Goal: Task Accomplishment & Management: Manage account settings

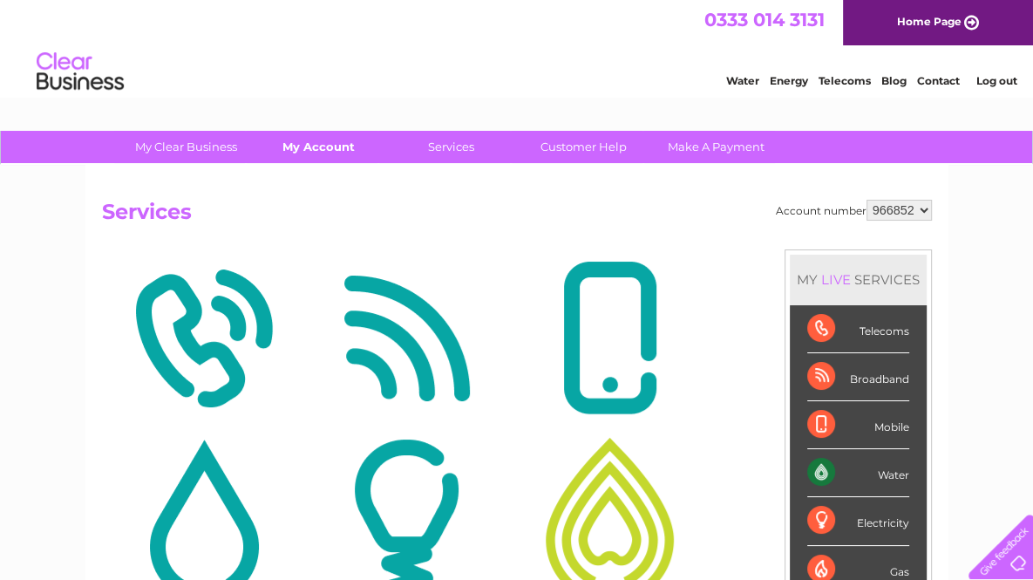
click at [319, 151] on link "My Account" at bounding box center [319, 147] width 144 height 32
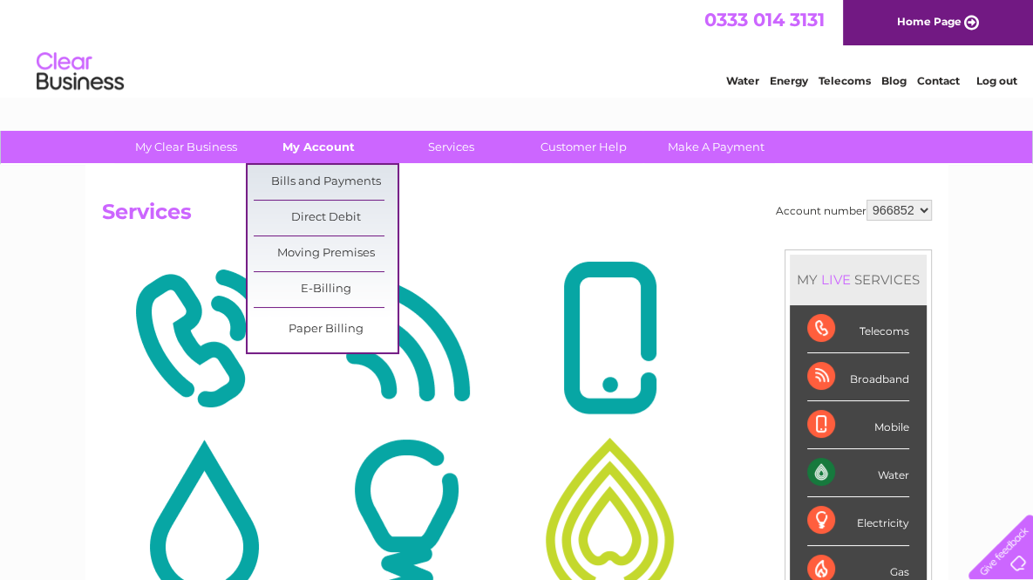
click at [336, 291] on link "E-Billing" at bounding box center [326, 289] width 144 height 35
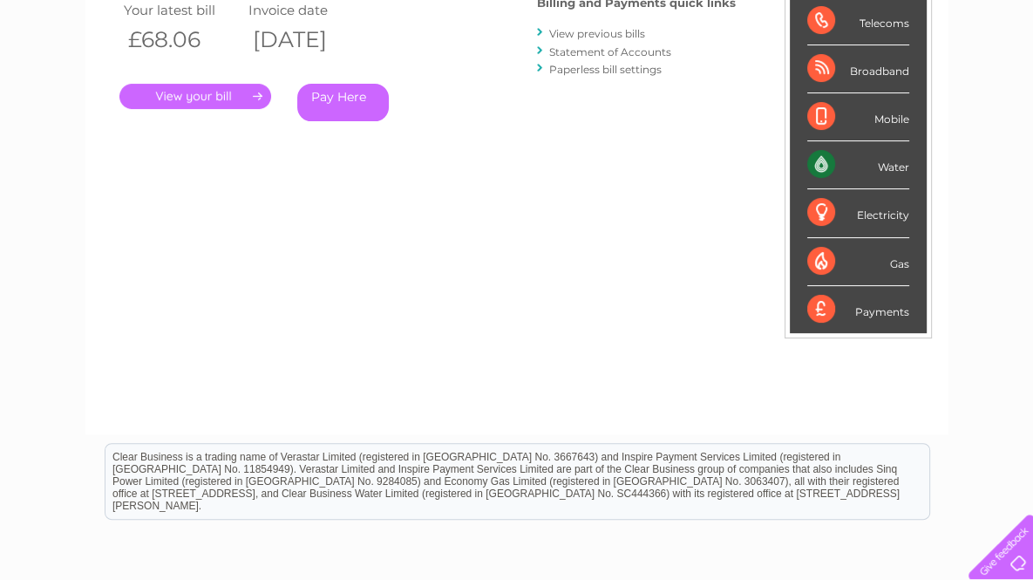
scroll to position [307, 0]
click at [839, 169] on div "Water" at bounding box center [858, 166] width 102 height 48
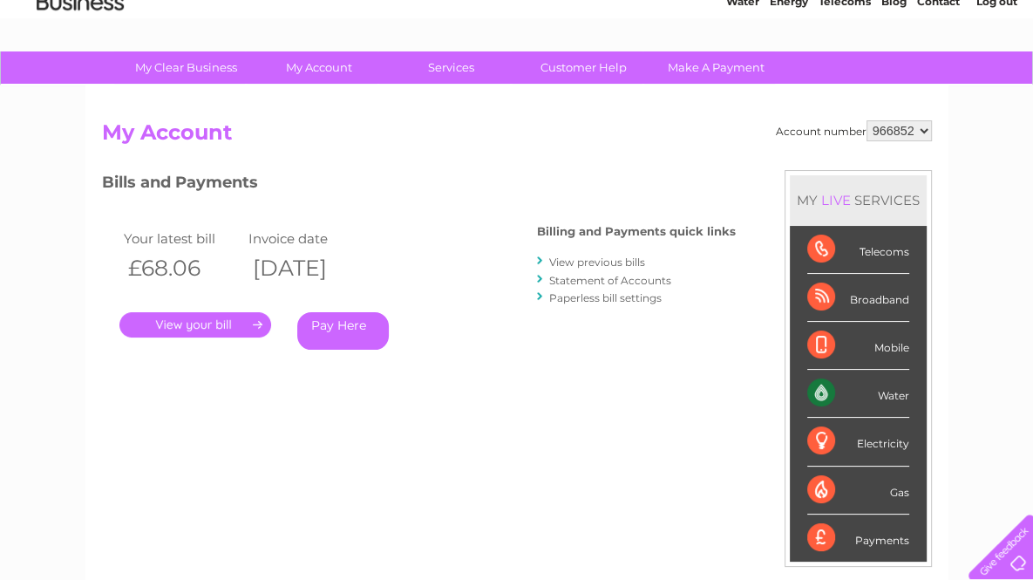
scroll to position [83, 0]
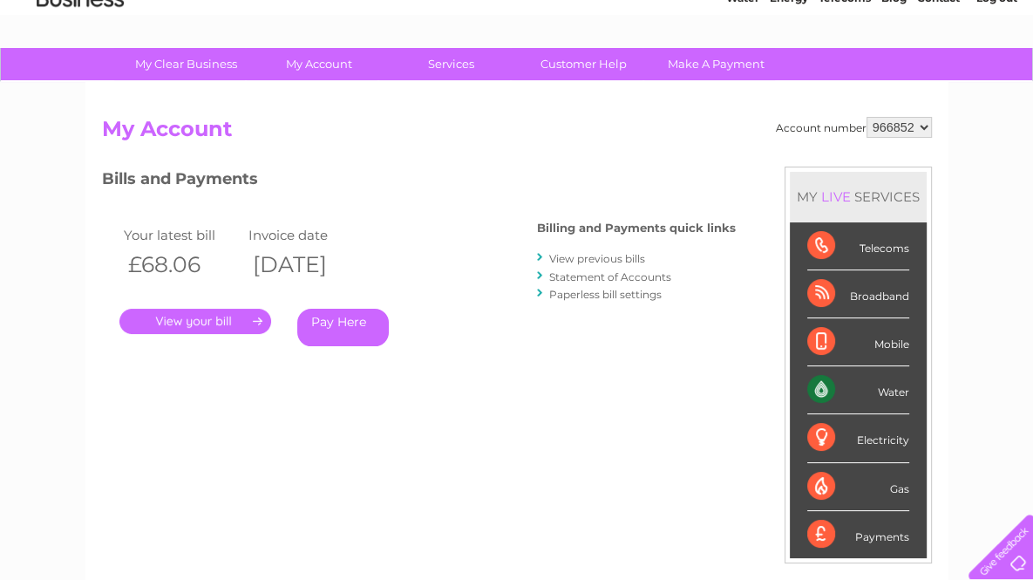
click at [214, 313] on link "." at bounding box center [195, 321] width 152 height 25
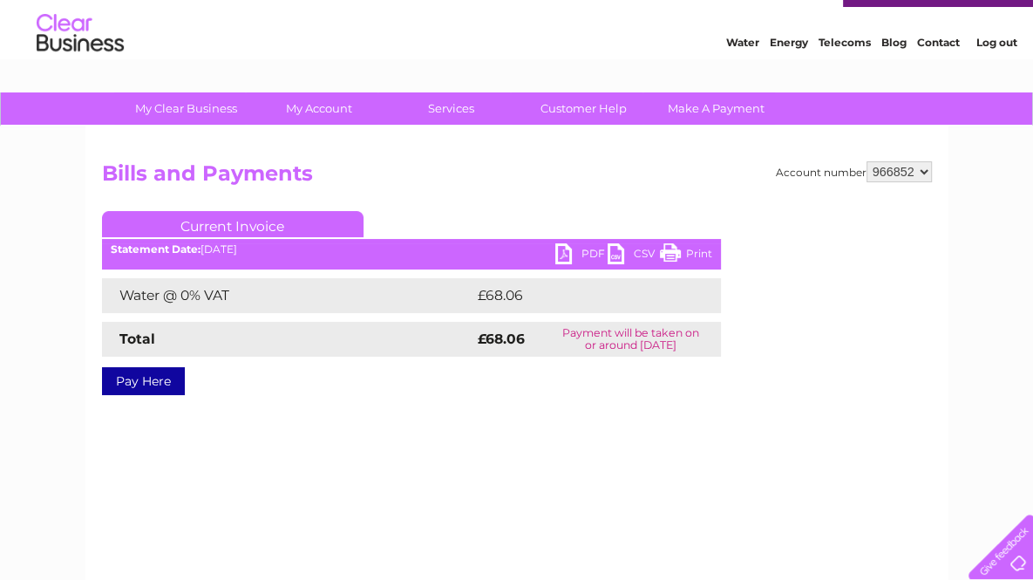
scroll to position [81, 0]
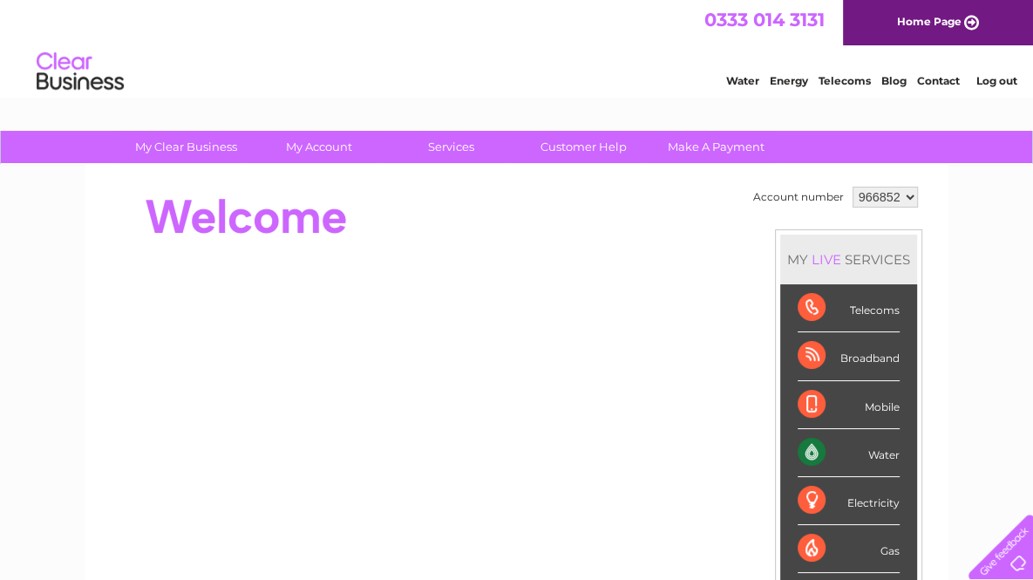
click at [308, 153] on link "My Account" at bounding box center [319, 147] width 144 height 32
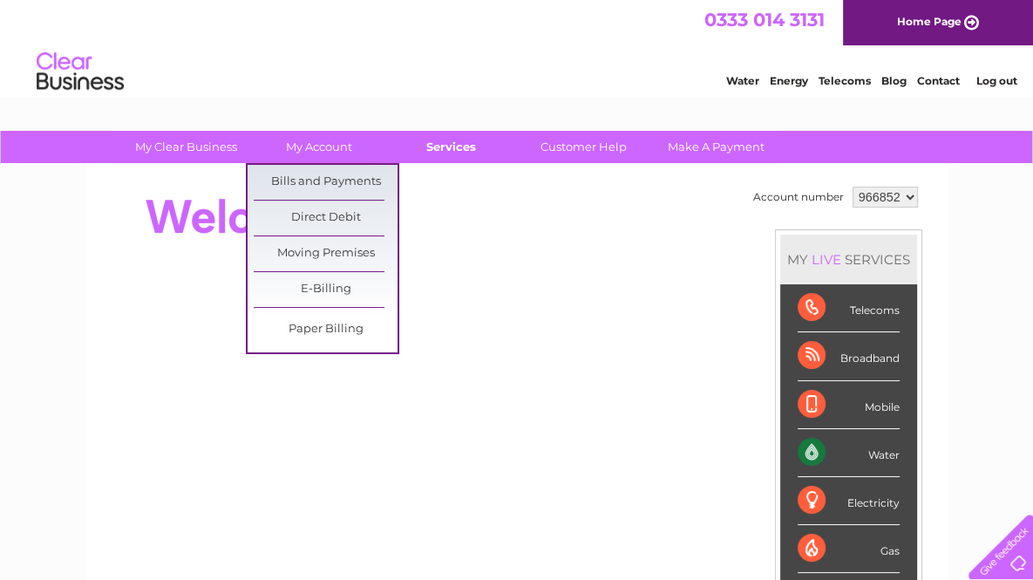
click at [454, 153] on link "Services" at bounding box center [451, 147] width 144 height 32
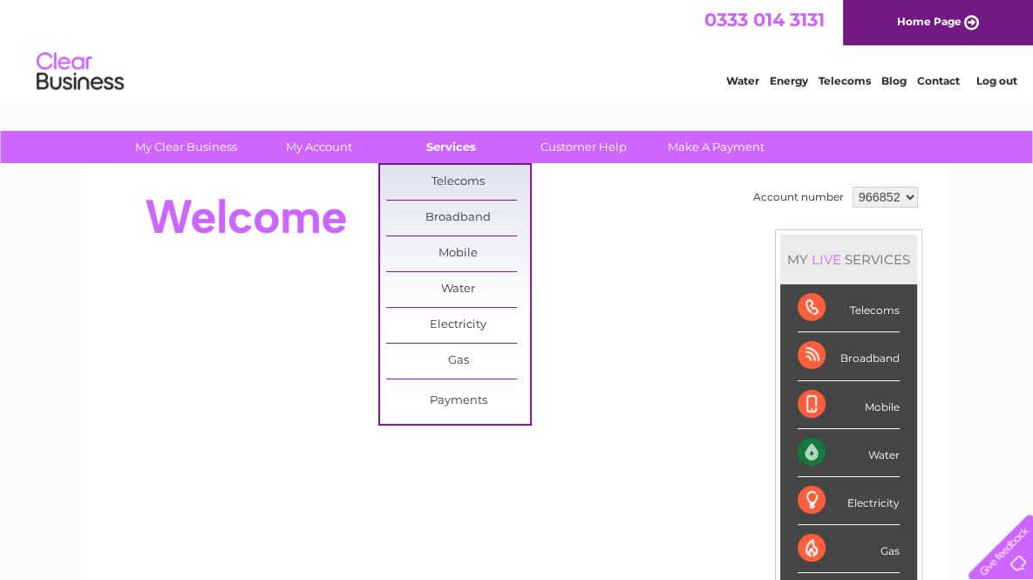
click at [464, 288] on link "Water" at bounding box center [458, 289] width 144 height 35
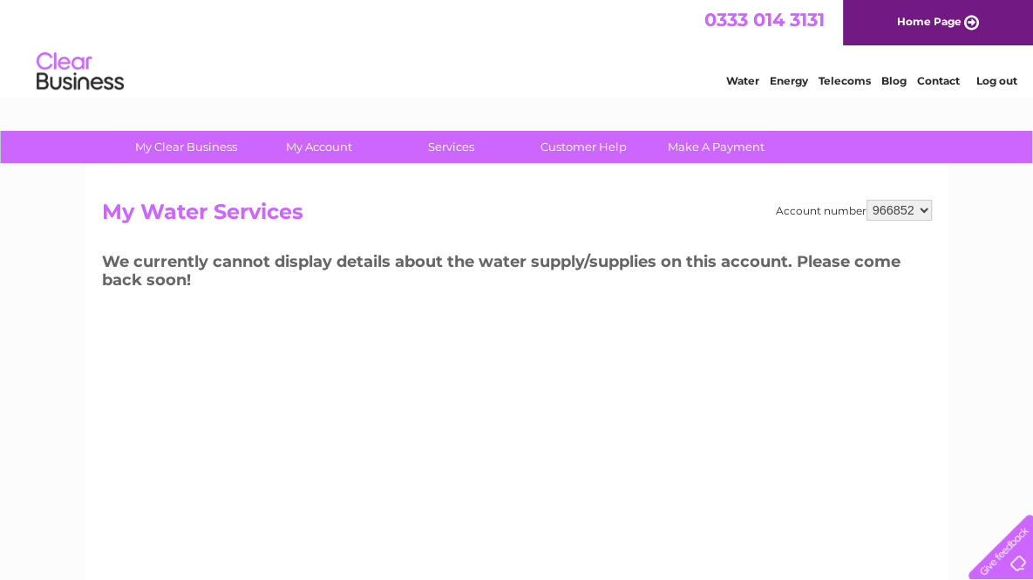
click at [323, 150] on link "My Account" at bounding box center [319, 147] width 144 height 32
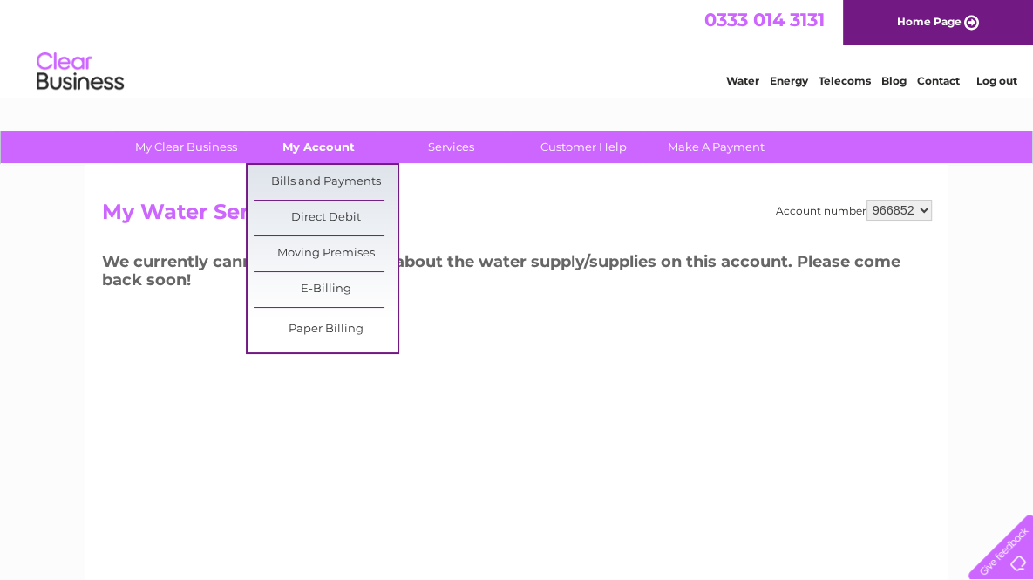
click at [344, 288] on link "E-Billing" at bounding box center [326, 289] width 144 height 35
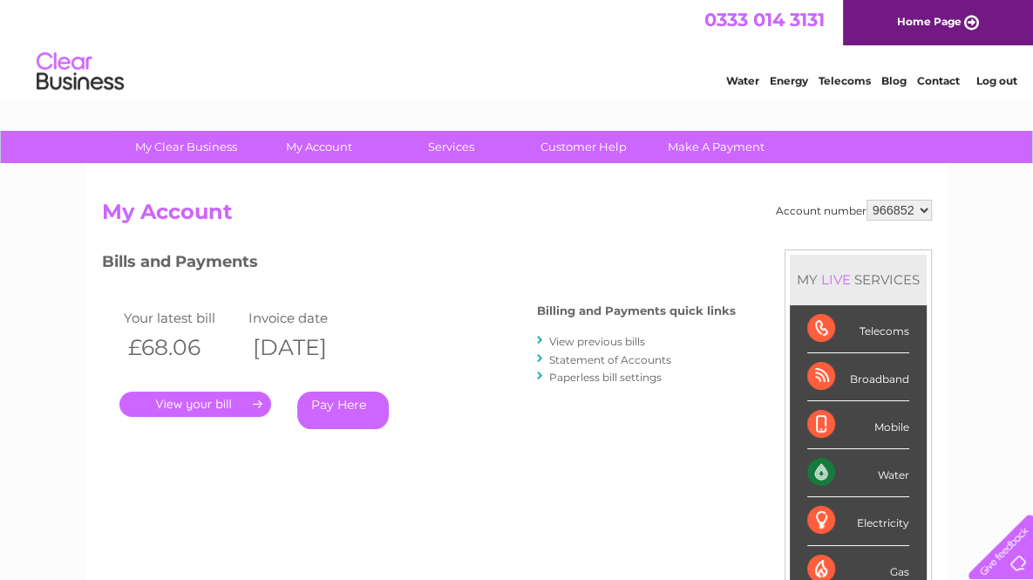
click at [323, 147] on link "My Account" at bounding box center [319, 147] width 144 height 32
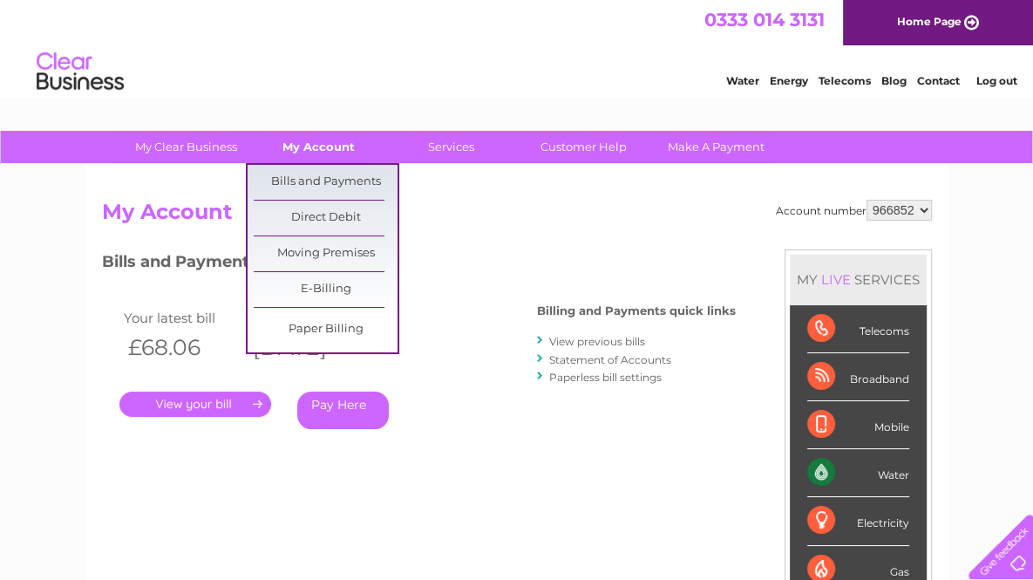
click at [344, 303] on link "E-Billing" at bounding box center [326, 289] width 144 height 35
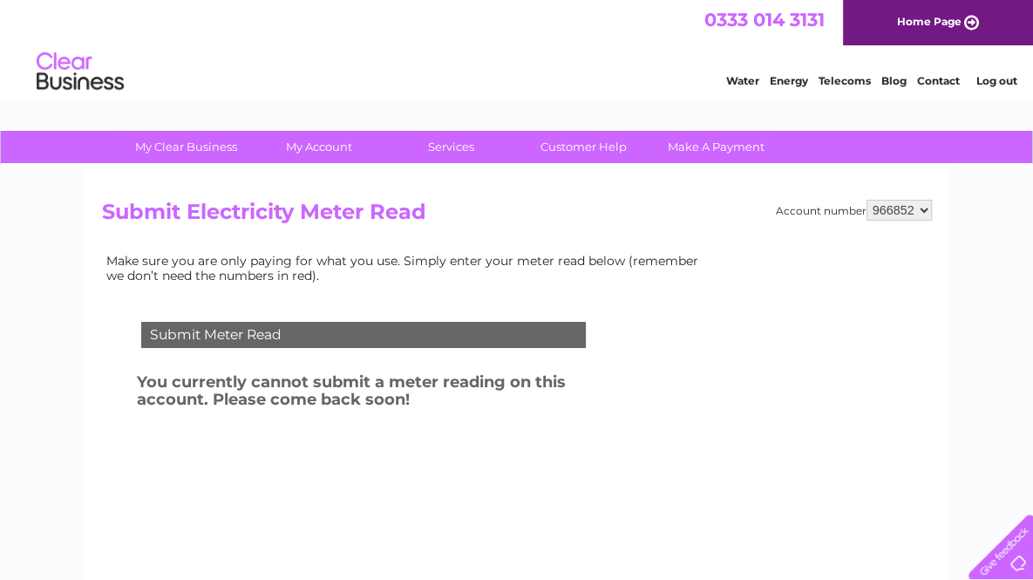
click at [618, 96] on div "Water Energy Telecoms Blog Contact Log out" at bounding box center [516, 73] width 1033 height 57
click at [300, 148] on link "My Account" at bounding box center [319, 147] width 144 height 32
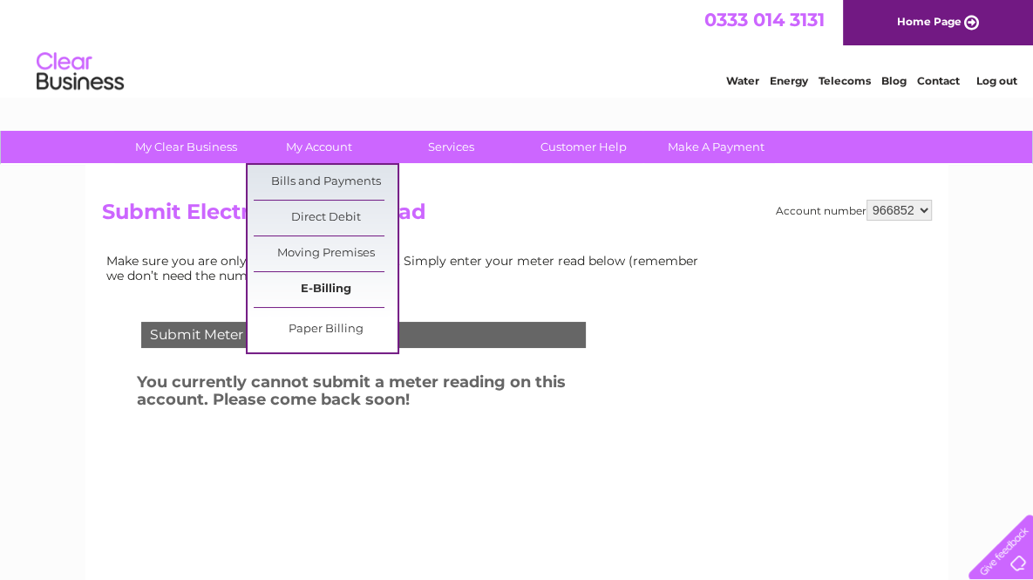
click at [338, 285] on link "E-Billing" at bounding box center [326, 289] width 144 height 35
